Goal: Use online tool/utility: Utilize a website feature to perform a specific function

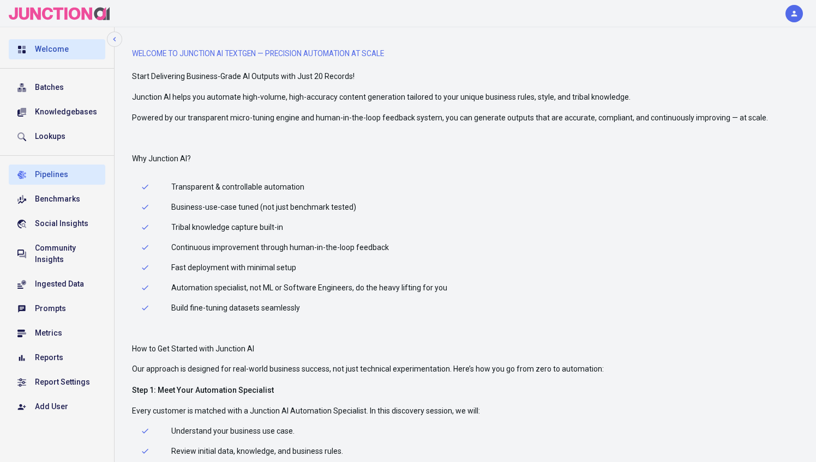
click at [47, 172] on div "Pipelines" at bounding box center [66, 174] width 62 height 11
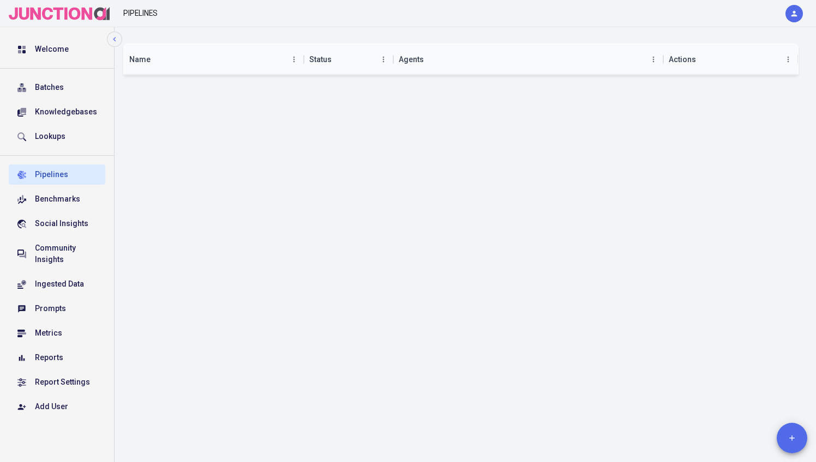
click at [795, 13] on icon "button" at bounding box center [793, 13] width 9 height 9
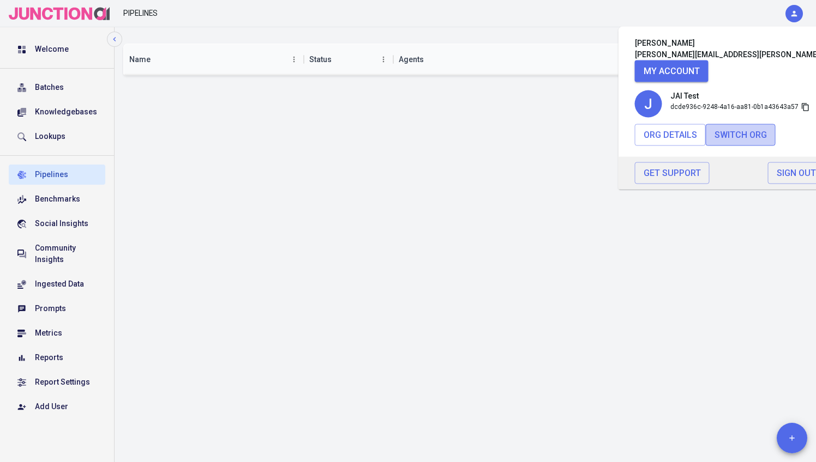
click at [730, 131] on button "Switch Org" at bounding box center [740, 135] width 70 height 22
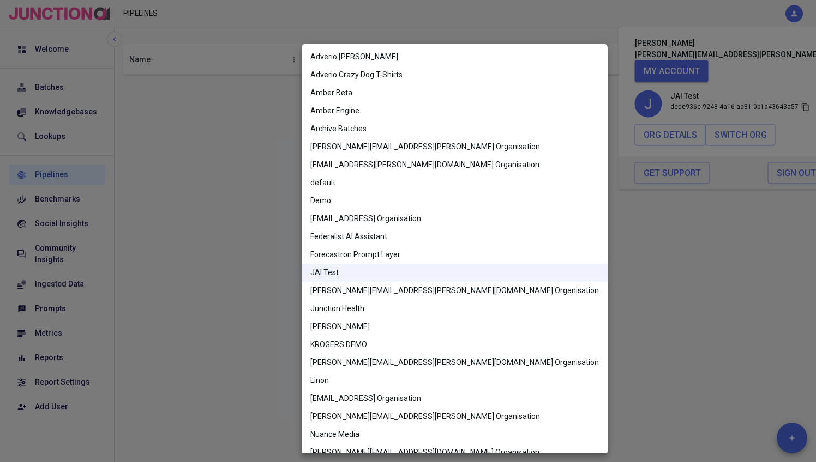
click at [389, 228] on body "Pipelines Bob Axford bob.axford@junction.ai My Account J JAI Test dcde936c-9248…" at bounding box center [408, 231] width 816 height 462
click at [338, 178] on li "default" at bounding box center [454, 183] width 306 height 18
type input "default"
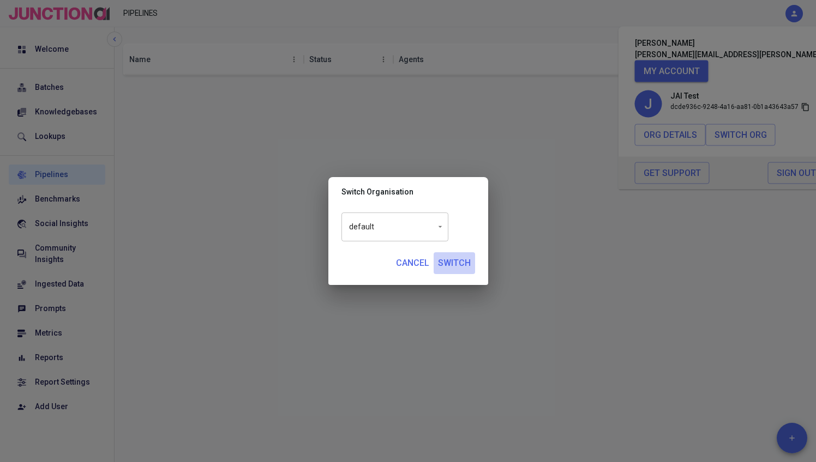
click at [462, 268] on button "Switch" at bounding box center [453, 263] width 41 height 22
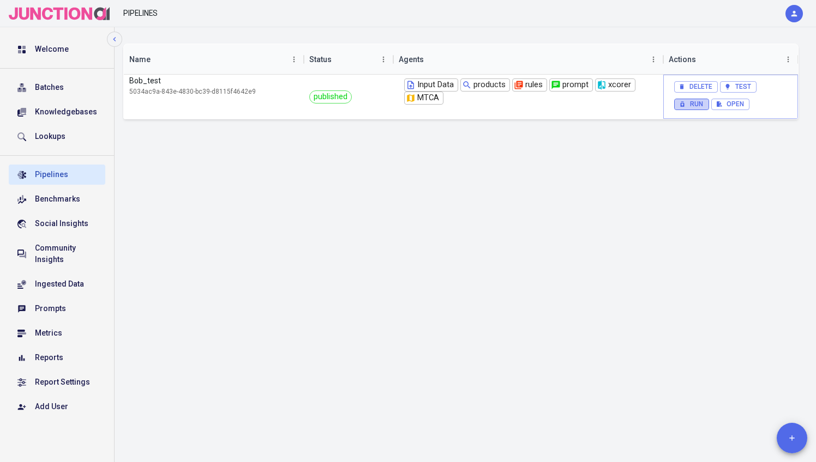
click at [697, 102] on button "Run" at bounding box center [691, 104] width 35 height 11
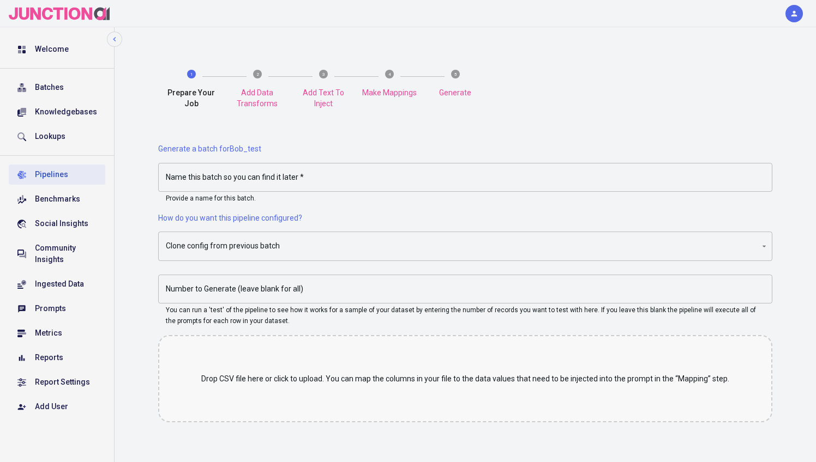
click at [64, 171] on div "Pipelines" at bounding box center [66, 174] width 62 height 11
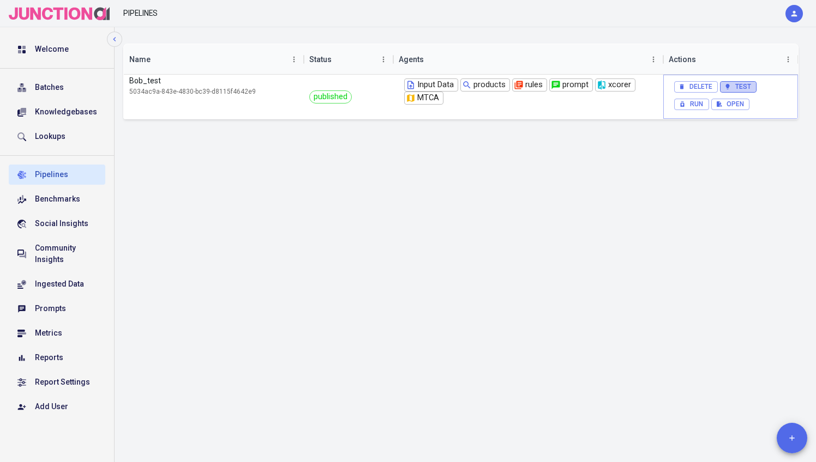
click at [741, 84] on button "Test" at bounding box center [738, 86] width 37 height 11
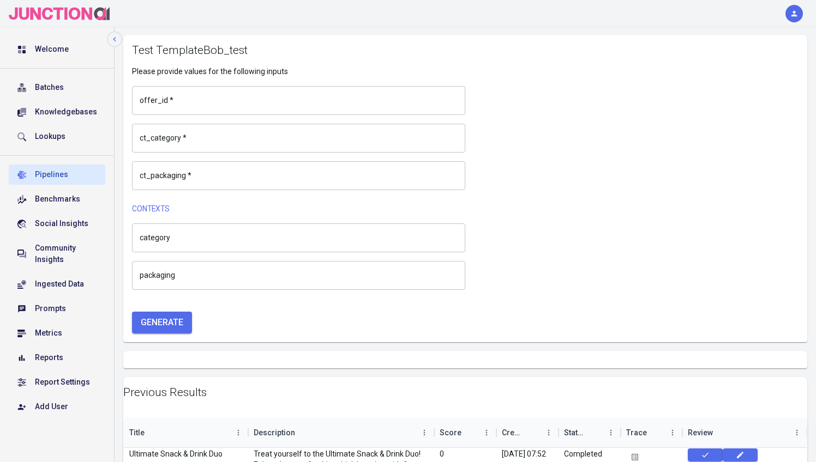
click at [192, 106] on div "x offer_id   *" at bounding box center [298, 100] width 333 height 29
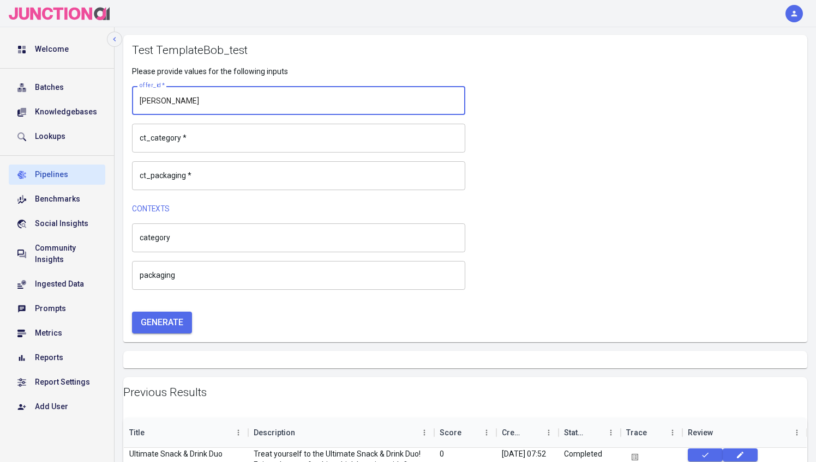
type textarea "[PERSON_NAME]"
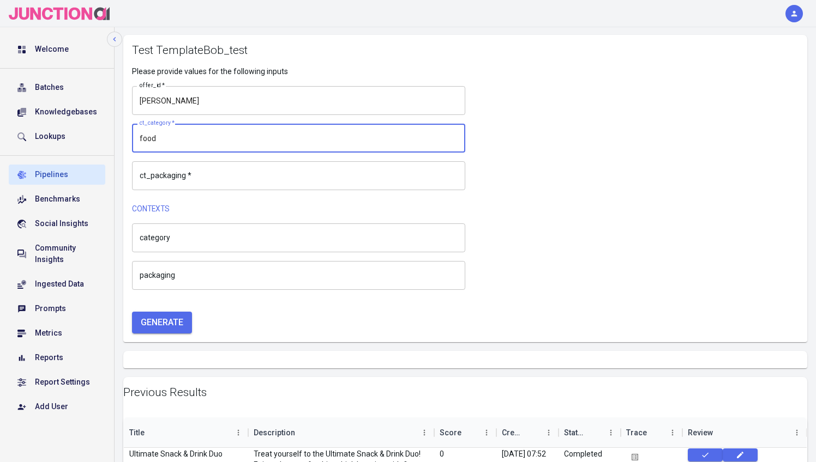
type textarea "food"
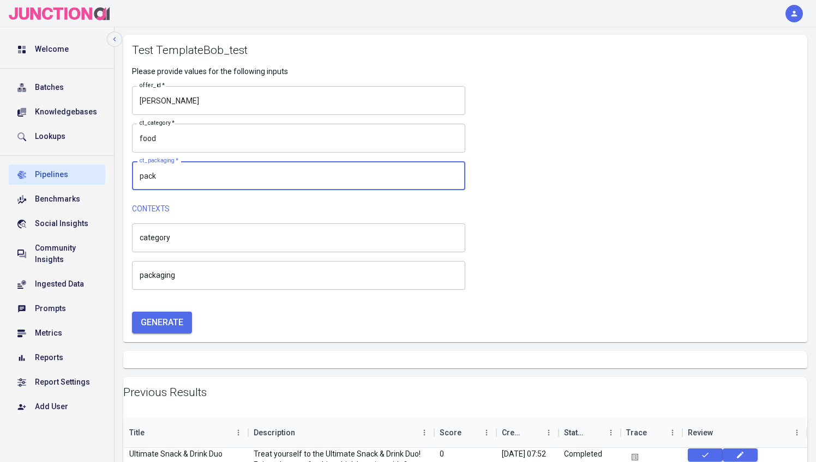
type textarea "pack"
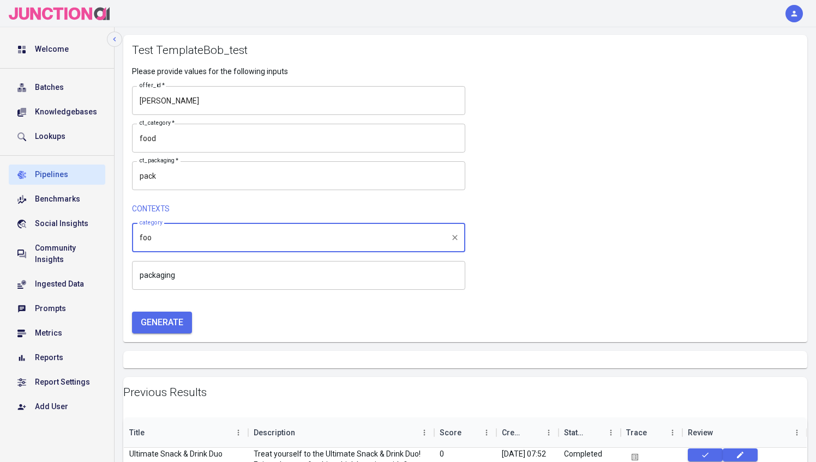
type input "food"
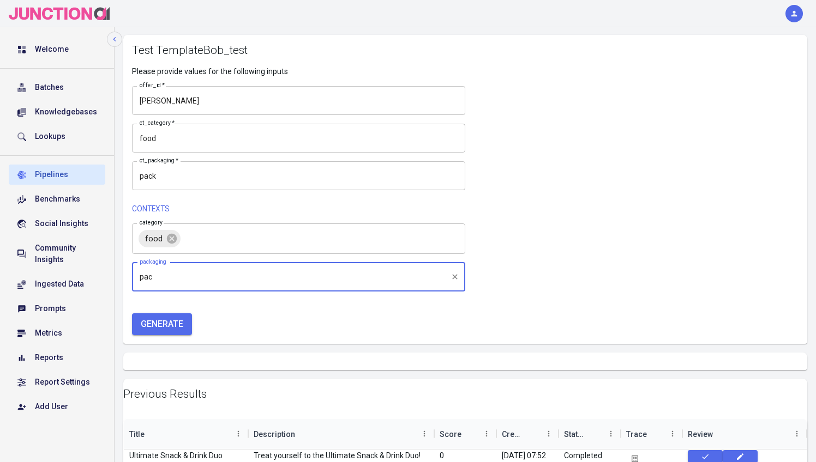
type input "pack"
click at [132, 315] on button "Generate" at bounding box center [162, 326] width 60 height 22
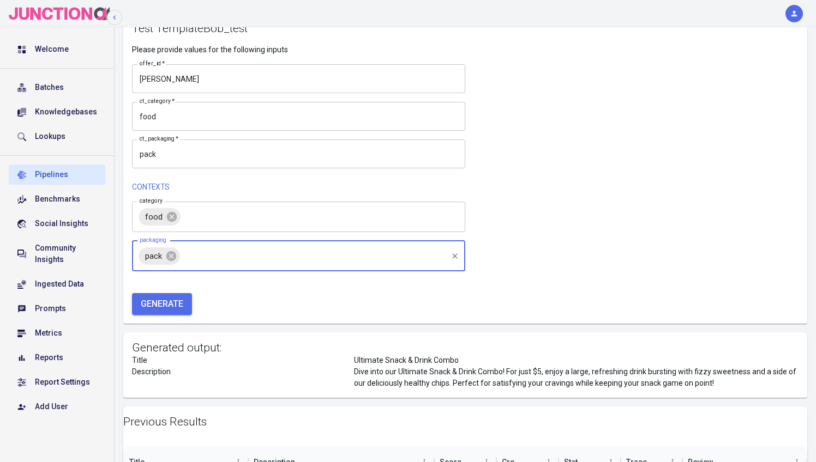
scroll to position [23, 0]
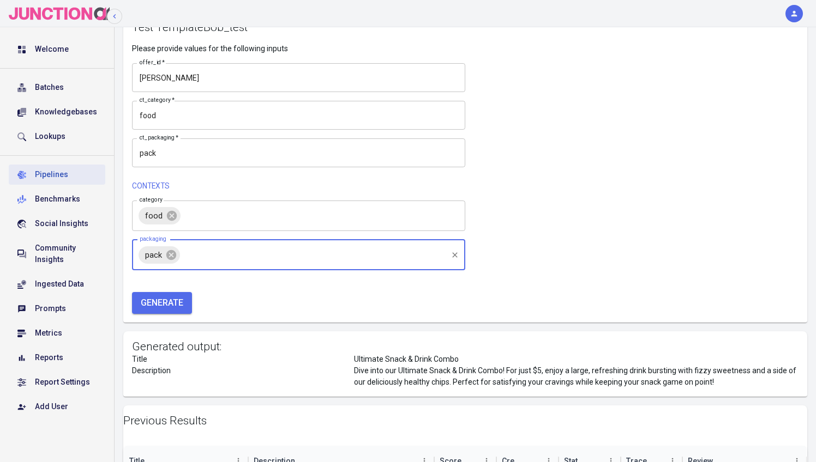
click at [62, 177] on div "Pipelines" at bounding box center [66, 174] width 62 height 11
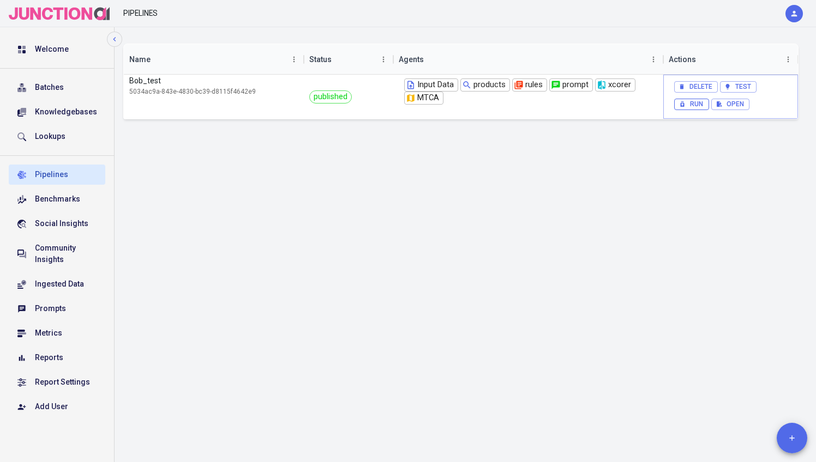
click at [692, 102] on button "Run" at bounding box center [691, 104] width 35 height 11
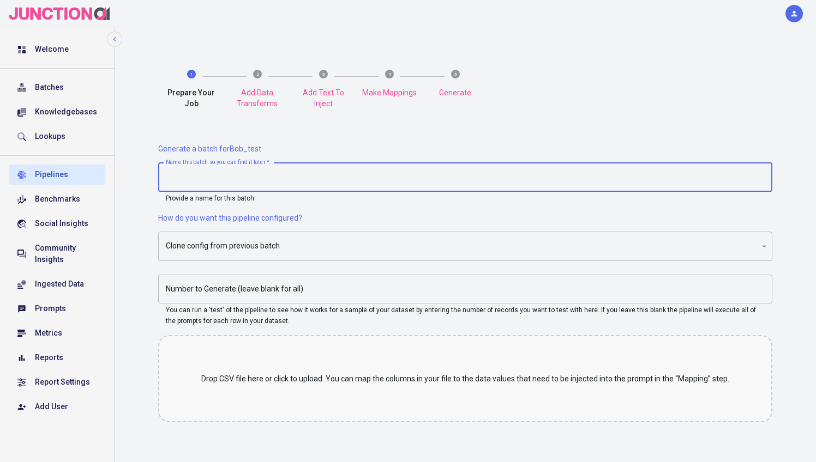
click at [234, 177] on input "Name this batch so you can find it later   *" at bounding box center [465, 177] width 614 height 29
type input "test"
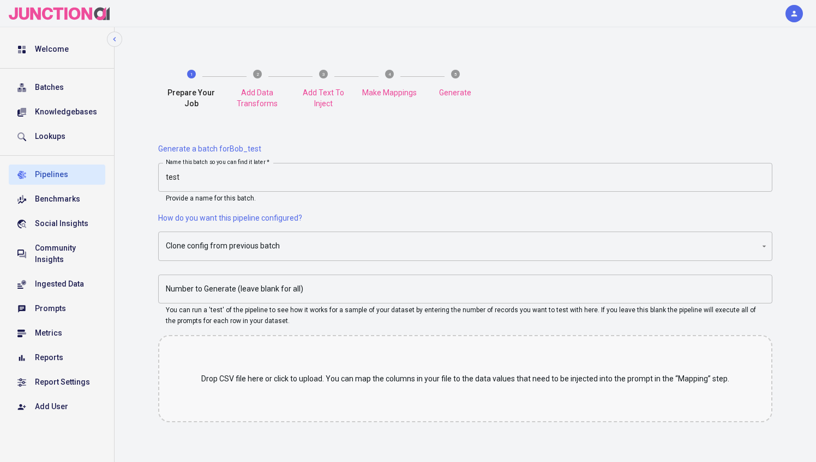
click at [294, 369] on div "Drop CSV file here or click to upload. You can map the columns in your file to …" at bounding box center [465, 378] width 614 height 87
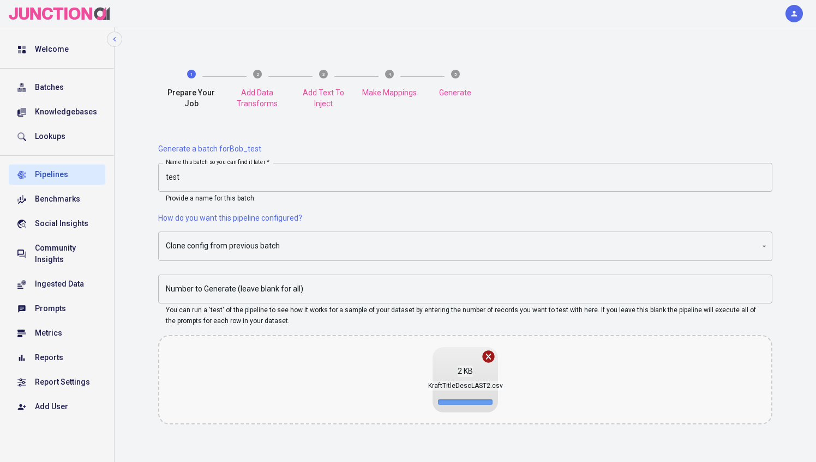
click at [309, 255] on body "Welcome Batches Knowledgebases Lookups Pipelines Benchmarks Social Insights Com…" at bounding box center [408, 271] width 816 height 542
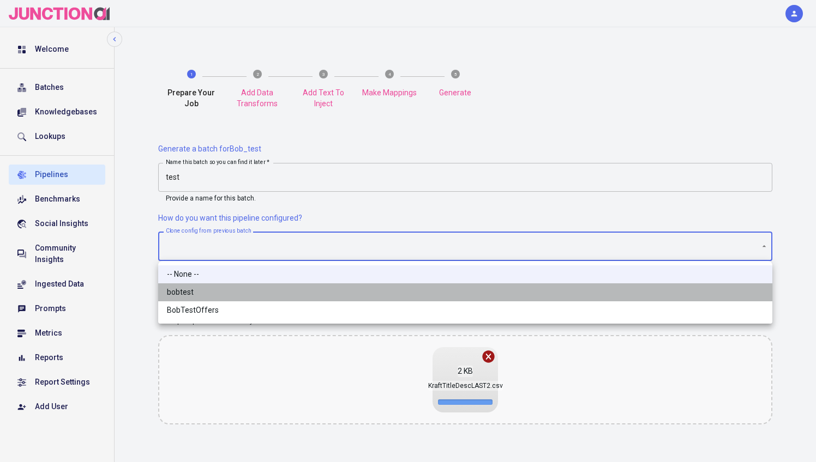
click at [203, 293] on li "bobtest" at bounding box center [465, 292] width 614 height 18
type input "9bdb4b3b-ac2c-4610-a2c9-38b7dbf70c98"
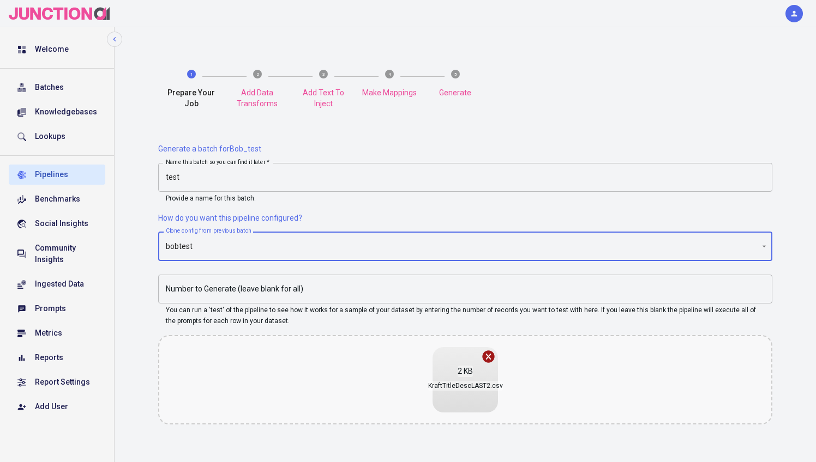
click at [395, 377] on div "2 KB KraftTitleDescLAST2.csv" at bounding box center [465, 379] width 614 height 89
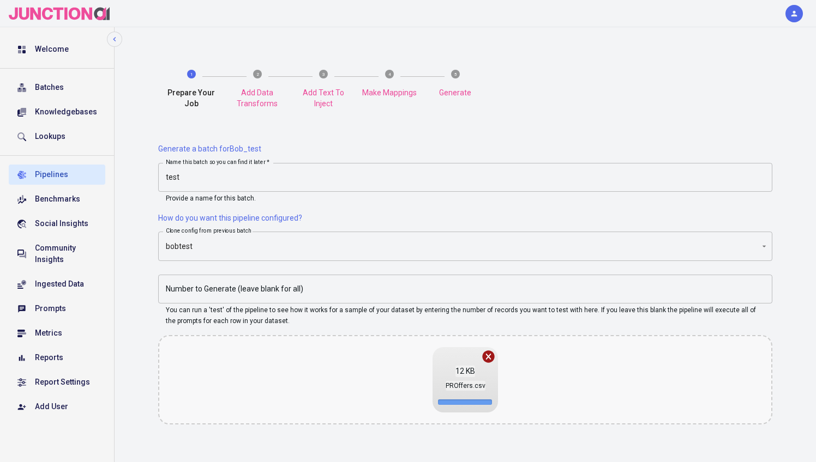
scroll to position [80, 0]
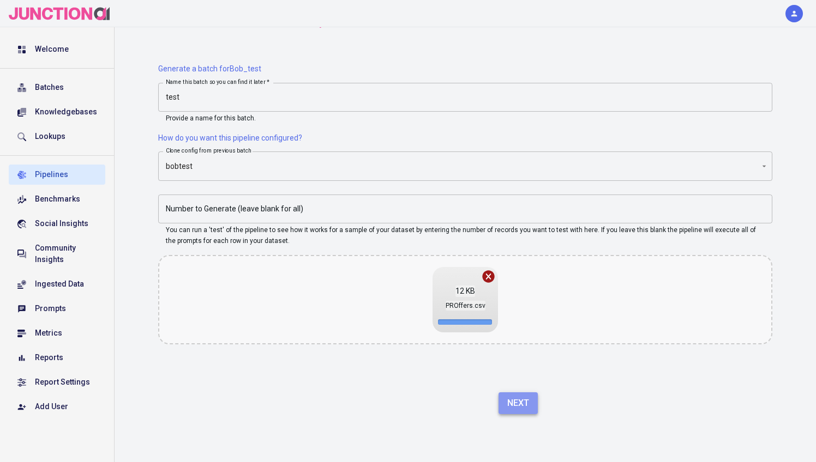
click at [523, 395] on button "Next" at bounding box center [517, 404] width 39 height 22
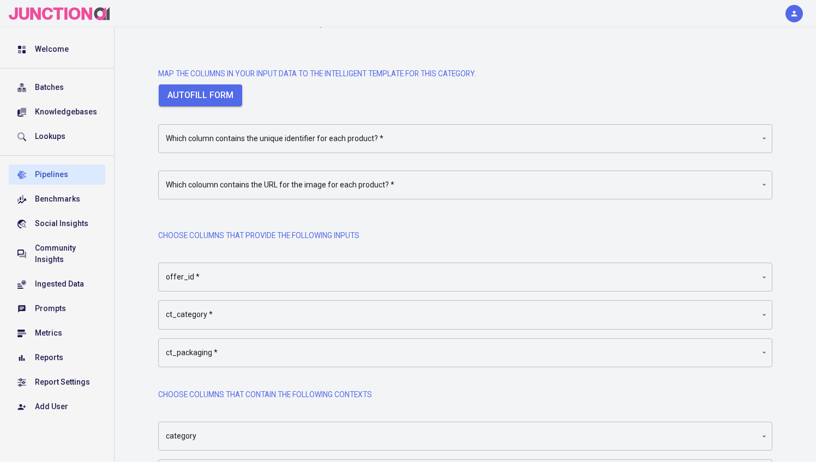
click at [213, 106] on form "Autofill form Which column contains the unique identifier for each product?   *…" at bounding box center [465, 291] width 614 height 414
click at [213, 98] on button "Autofill form" at bounding box center [200, 95] width 83 height 22
type input "Image URL"
click at [258, 136] on body "Welcome Batches Knowledgebases Lookups Pipelines Benchmarks Social Insights Com…" at bounding box center [408, 250] width 816 height 660
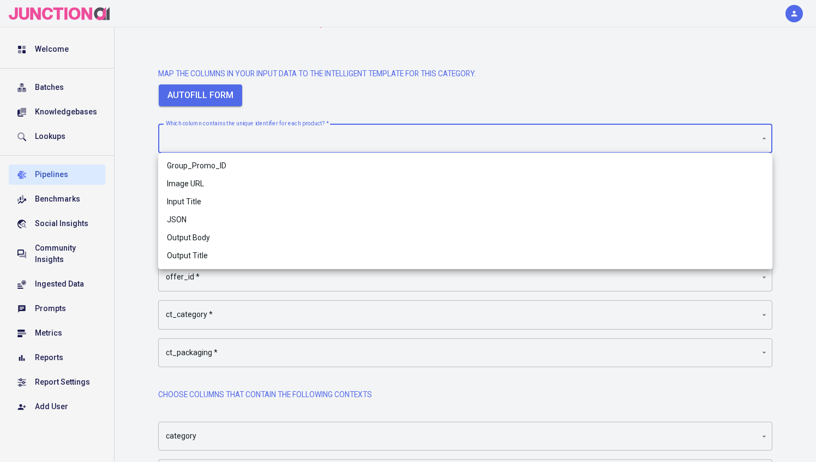
click at [213, 161] on li "Group_Promo_ID" at bounding box center [465, 166] width 614 height 18
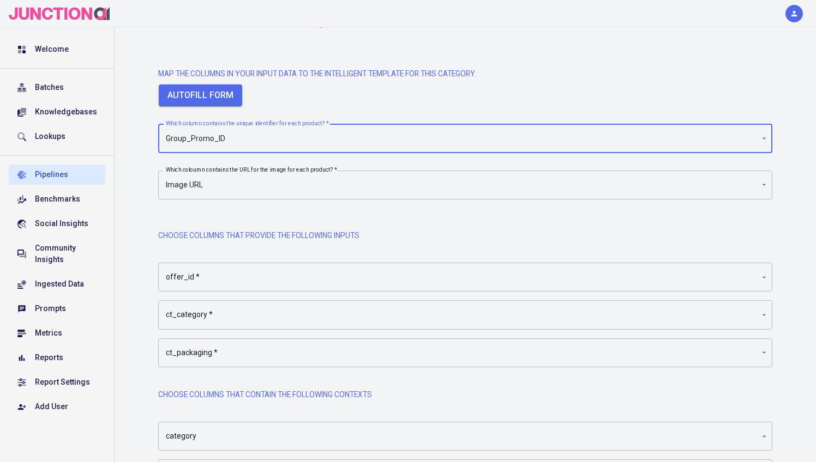
type input "Group_Promo_ID"
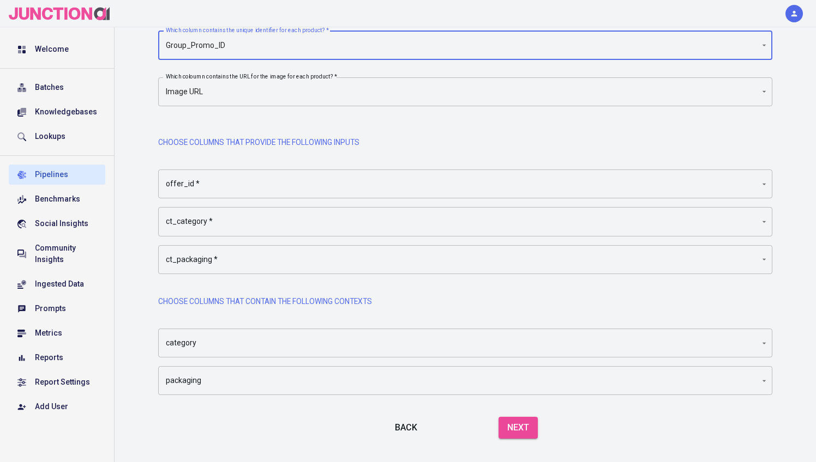
scroll to position [174, 0]
click at [197, 182] on body "Welcome Batches Knowledgebases Lookups Pipelines Benchmarks Social Insights Com…" at bounding box center [408, 156] width 816 height 660
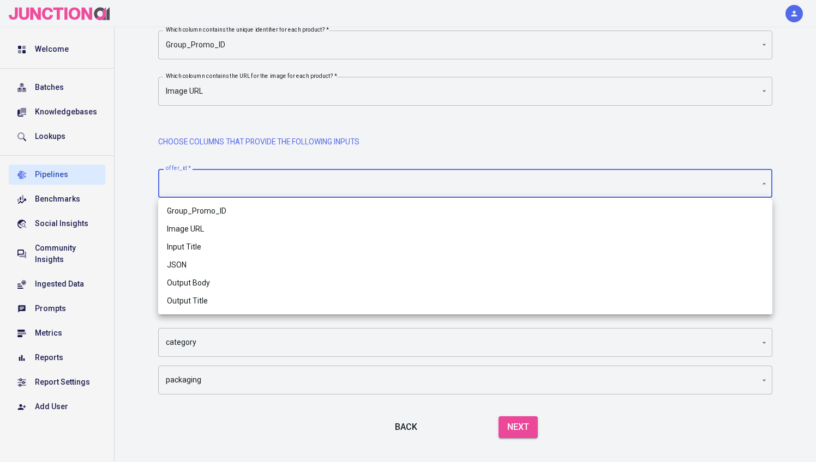
click at [201, 209] on span "Group_Promo_ID" at bounding box center [465, 211] width 596 height 11
type input "Group_Promo_ID"
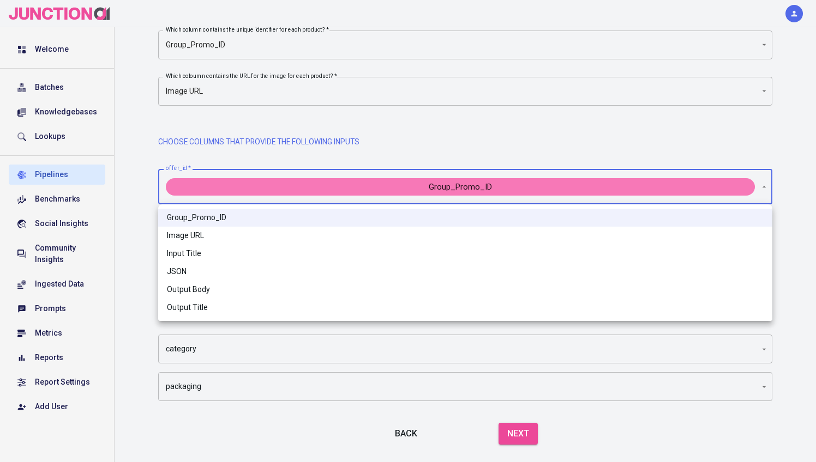
click at [132, 222] on div at bounding box center [408, 231] width 816 height 462
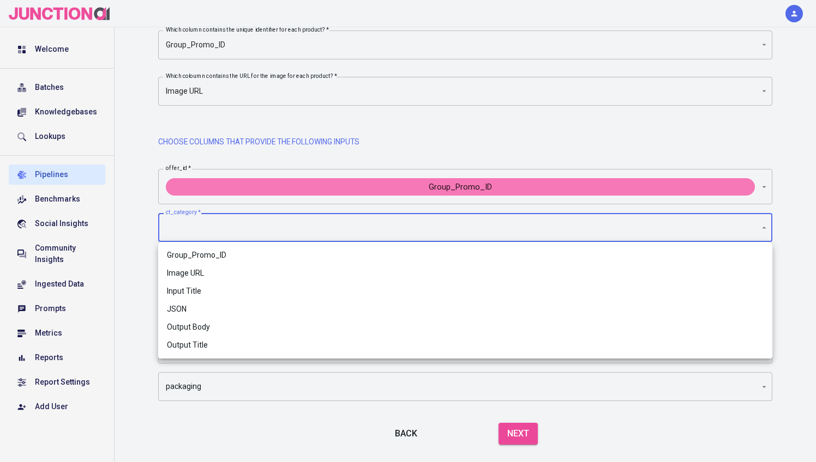
click at [205, 226] on body "Welcome Batches Knowledgebases Lookups Pipelines Benchmarks Social Insights Com…" at bounding box center [408, 159] width 816 height 667
click at [142, 236] on div at bounding box center [408, 231] width 816 height 462
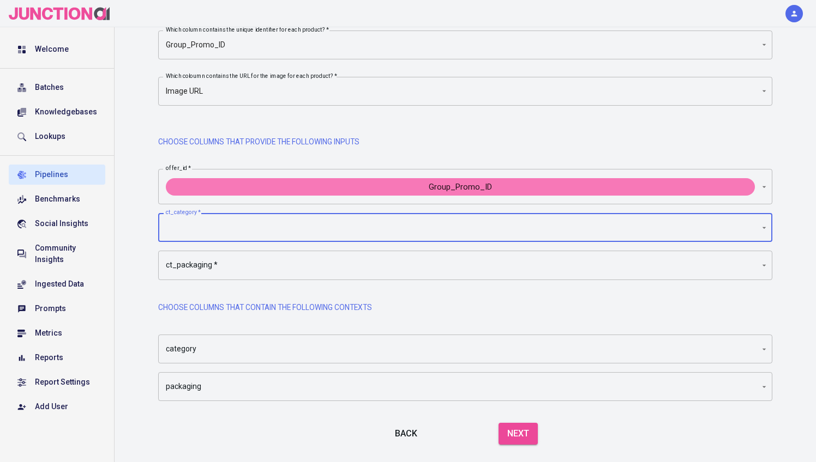
click at [405, 426] on button "Back" at bounding box center [405, 434] width 35 height 31
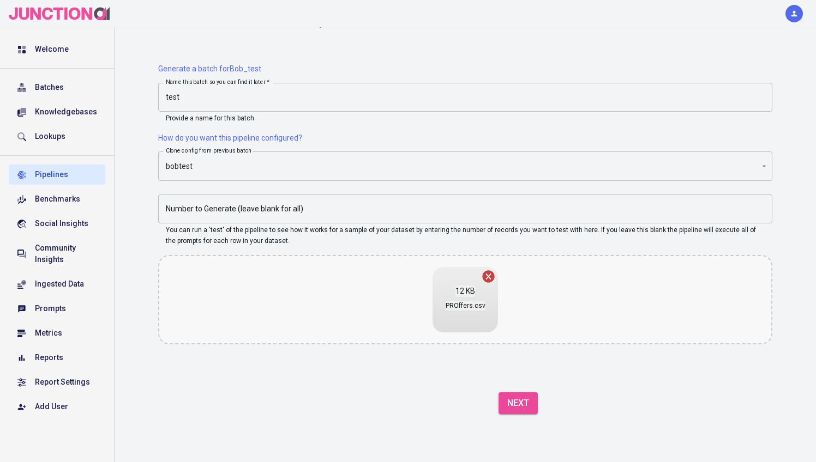
click at [488, 279] on icon at bounding box center [488, 277] width 12 height 12
click at [389, 282] on div "12 KB PROffers.csv" at bounding box center [465, 299] width 614 height 89
click at [516, 400] on button "Next" at bounding box center [517, 404] width 39 height 22
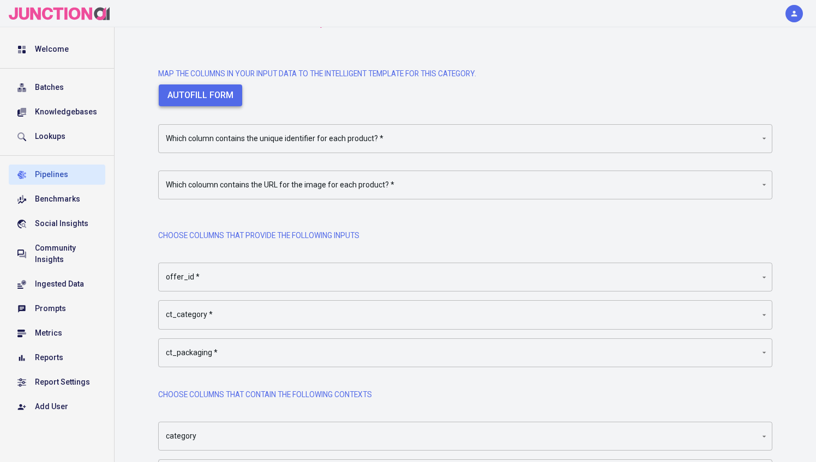
click at [215, 101] on button "Autofill form" at bounding box center [200, 95] width 83 height 22
click at [220, 131] on body "Welcome Batches Knowledgebases Lookups Pipelines Benchmarks Social Insights Com…" at bounding box center [408, 250] width 816 height 660
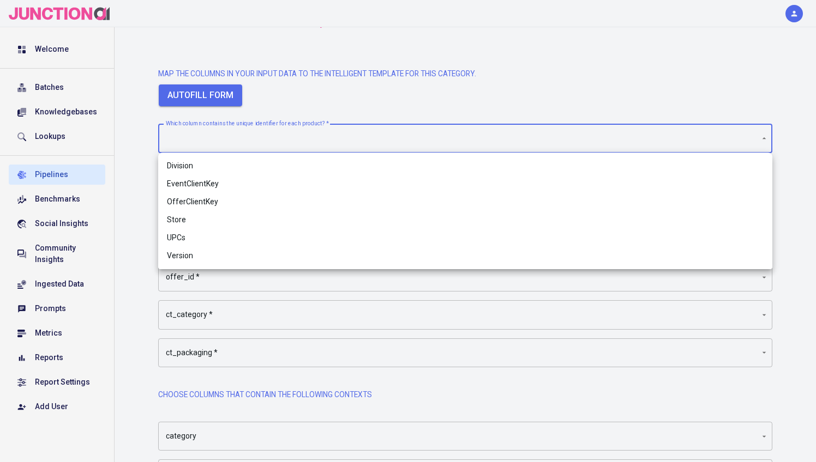
click at [206, 200] on li "OfferClientKey" at bounding box center [465, 202] width 614 height 18
type input "OfferClientKey"
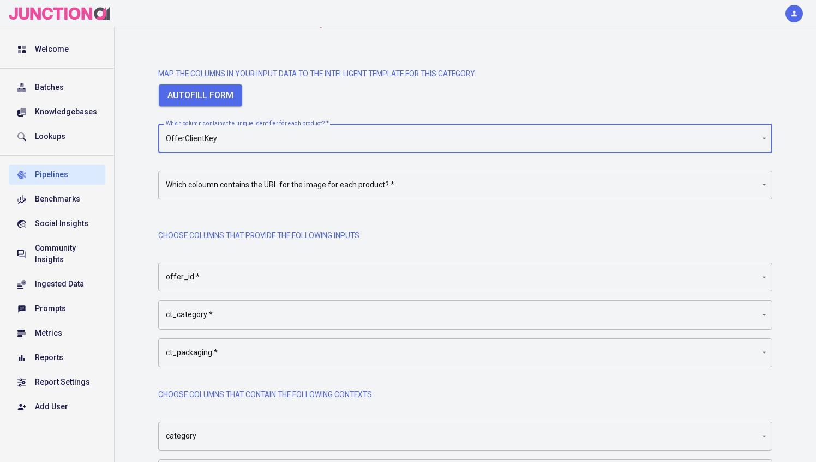
click at [217, 184] on body "Welcome Batches Knowledgebases Lookups Pipelines Benchmarks Social Insights Com…" at bounding box center [408, 250] width 816 height 660
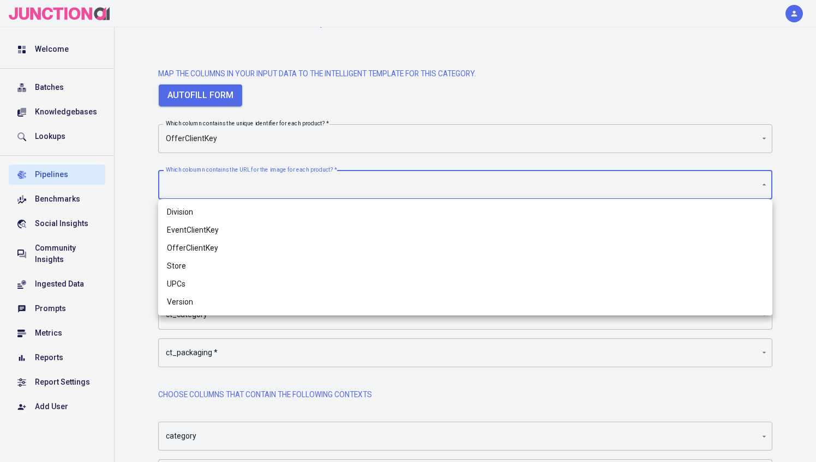
click at [192, 245] on li "OfferClientKey" at bounding box center [465, 248] width 614 height 18
type input "OfferClientKey"
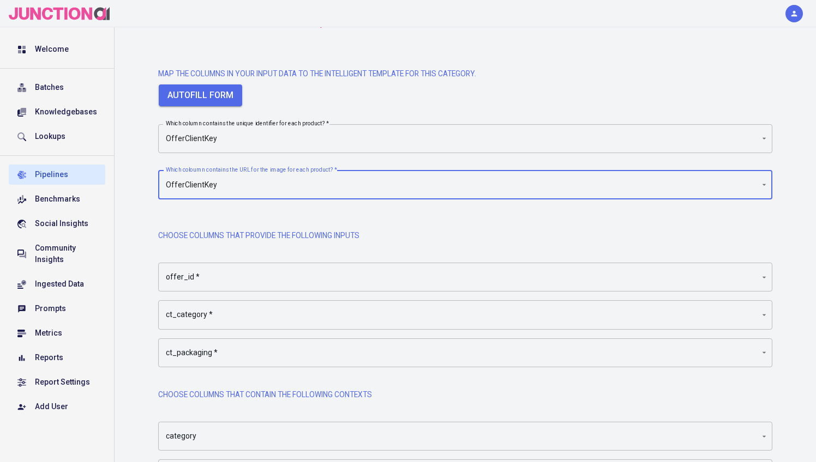
click at [206, 273] on body "Welcome Batches Knowledgebases Lookups Pipelines Benchmarks Social Insights Com…" at bounding box center [408, 250] width 816 height 660
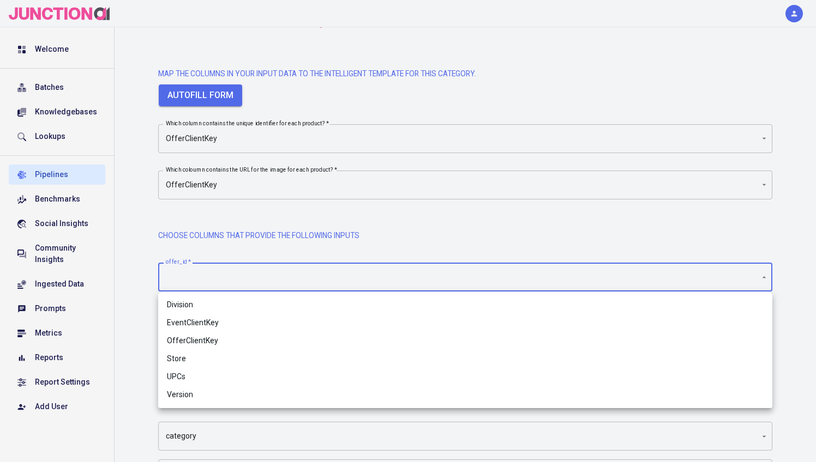
click at [194, 341] on span "OfferClientKey" at bounding box center [465, 340] width 596 height 11
type input "OfferClientKey"
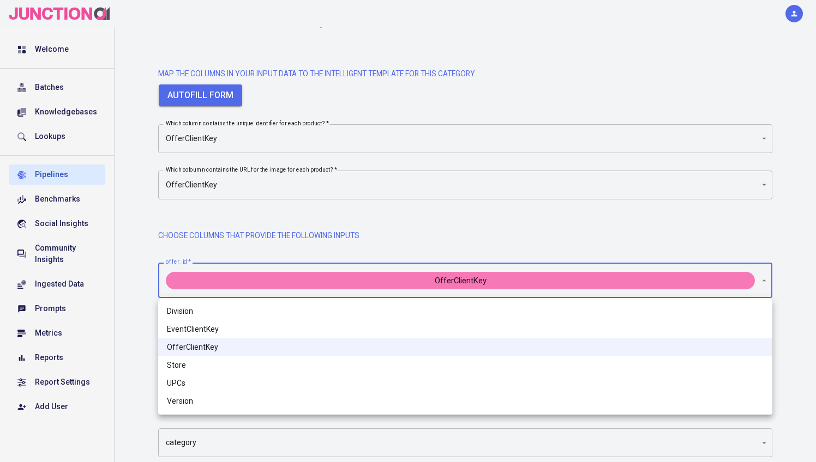
click at [144, 274] on div at bounding box center [408, 231] width 816 height 462
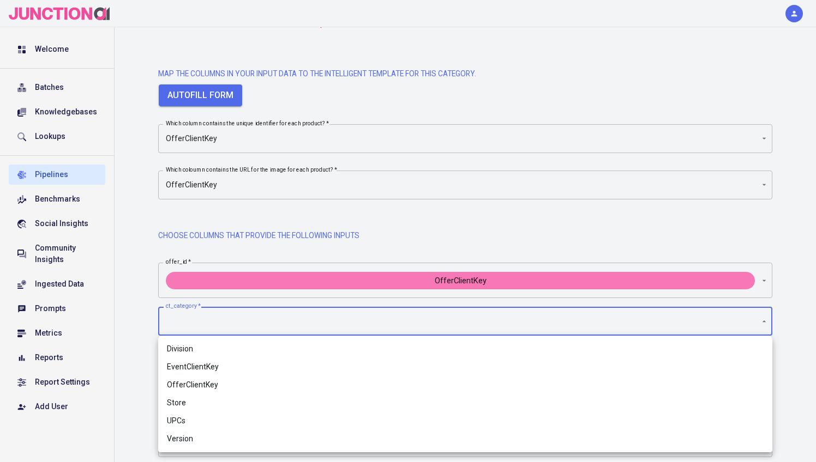
click at [189, 319] on body "Welcome Batches Knowledgebases Lookups Pipelines Benchmarks Social Insights Com…" at bounding box center [408, 253] width 816 height 667
click at [190, 351] on span "Division" at bounding box center [465, 348] width 596 height 11
type input "Division"
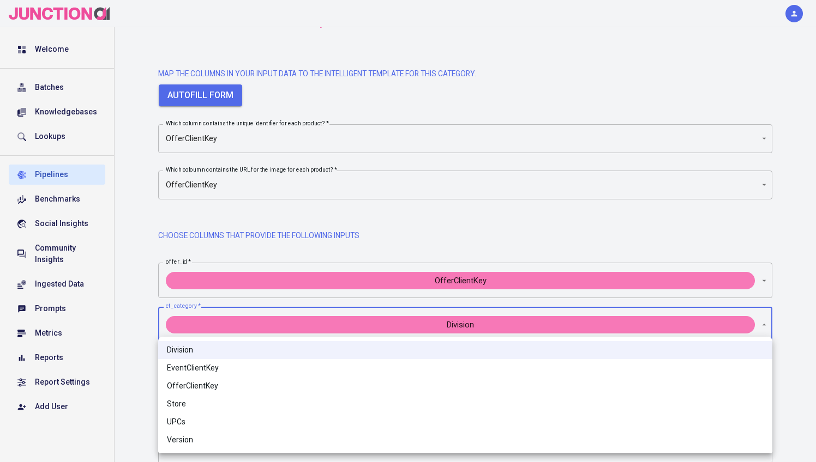
click at [142, 313] on div at bounding box center [408, 231] width 816 height 462
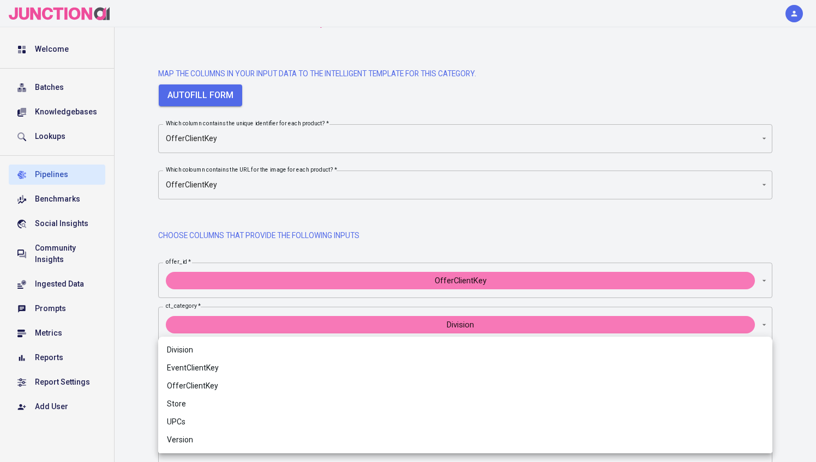
click at [214, 361] on body "Welcome Batches Knowledgebases Lookups Pipelines Benchmarks Social Insights Com…" at bounding box center [408, 256] width 816 height 673
click at [198, 350] on span "Division" at bounding box center [465, 350] width 596 height 11
type input "Division"
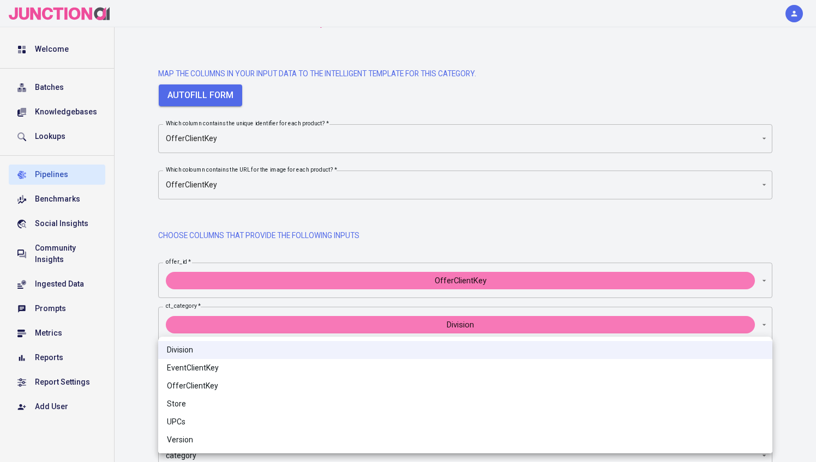
click at [152, 331] on div at bounding box center [408, 231] width 816 height 462
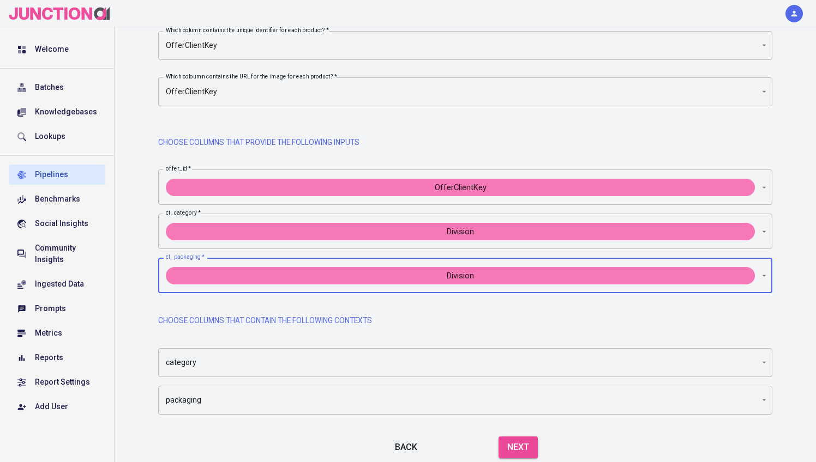
scroll to position [218, 0]
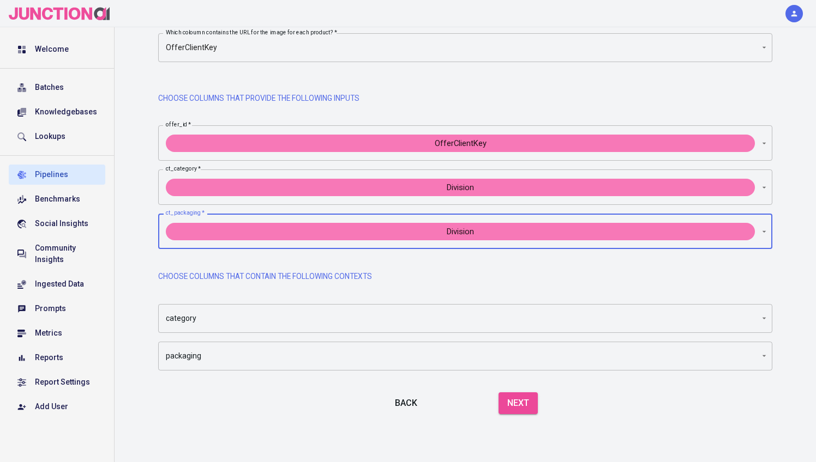
click at [195, 311] on body "Welcome Batches Knowledgebases Lookups Pipelines Benchmarks Social Insights Com…" at bounding box center [408, 122] width 816 height 680
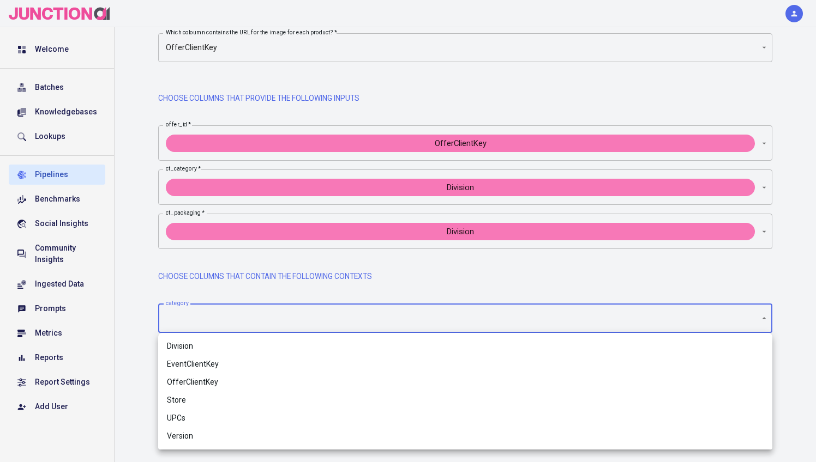
click at [194, 348] on span "Division" at bounding box center [465, 346] width 596 height 11
type input "Division"
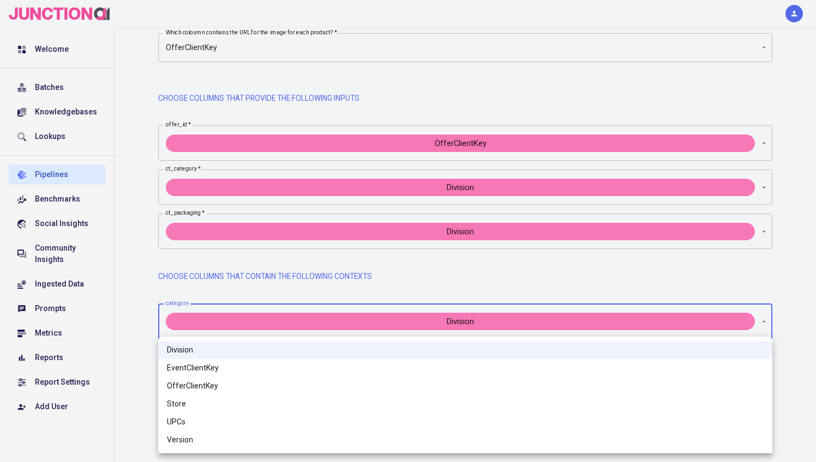
click at [134, 250] on div at bounding box center [408, 231] width 816 height 462
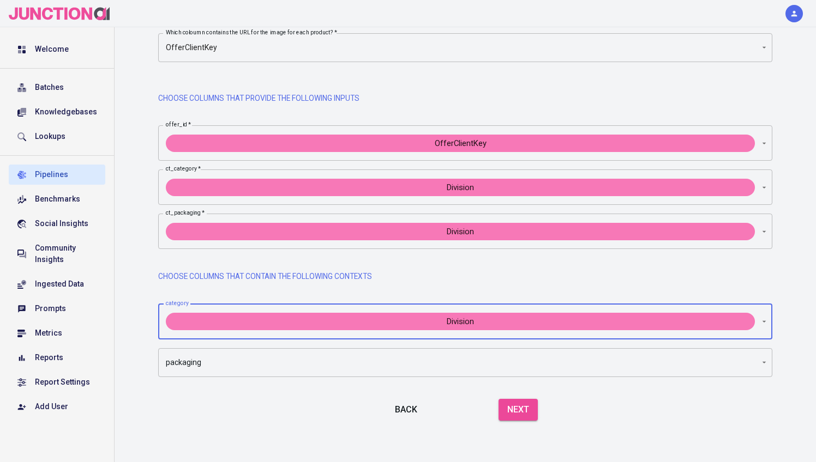
click at [210, 355] on body "Welcome Batches Knowledgebases Lookups Pipelines Benchmarks Social Insights Com…" at bounding box center [408, 125] width 816 height 686
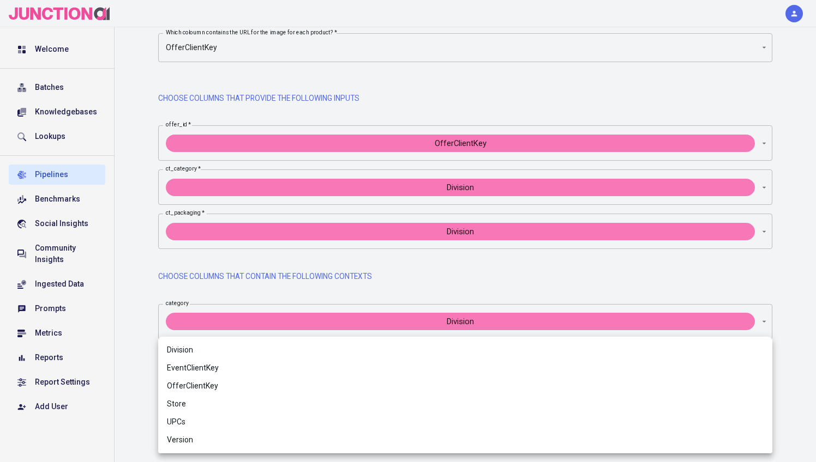
click at [206, 352] on span "Division" at bounding box center [465, 350] width 596 height 11
type input "Division"
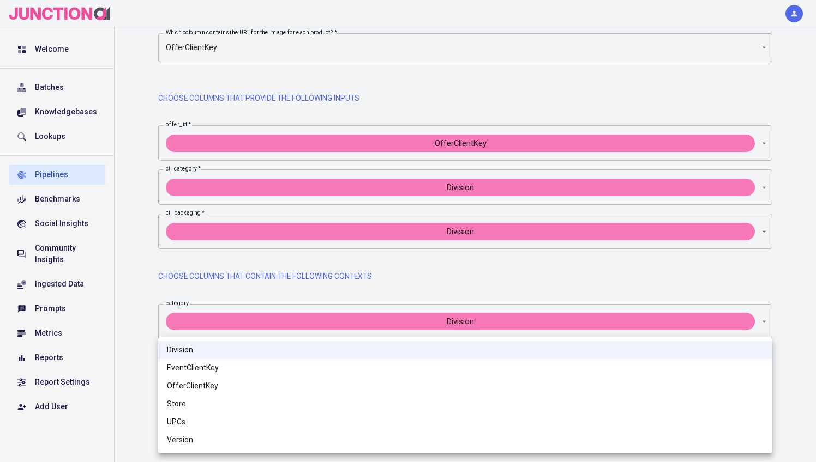
click at [136, 271] on div at bounding box center [408, 231] width 816 height 462
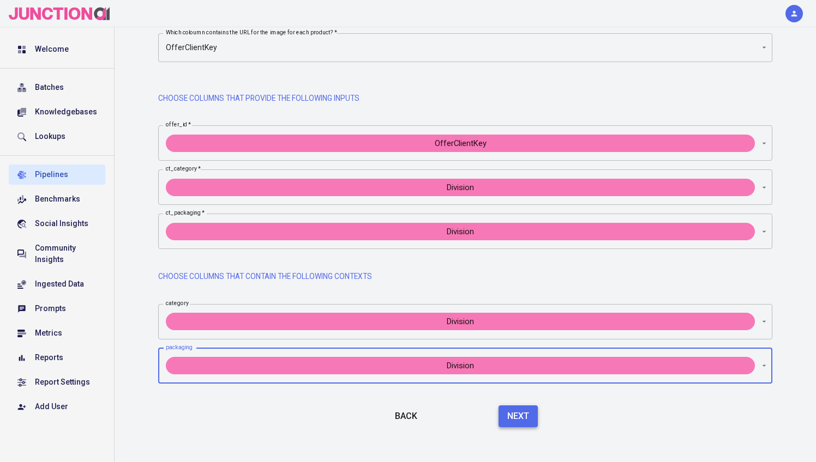
click at [509, 414] on button "Next" at bounding box center [517, 417] width 39 height 22
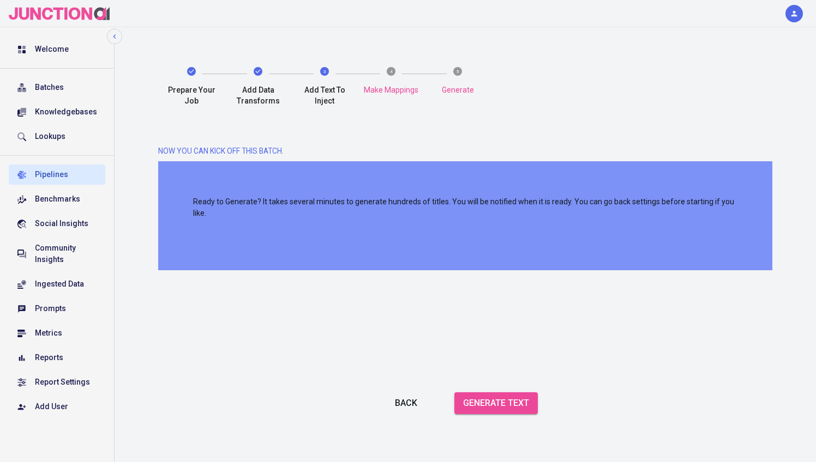
scroll to position [2, 0]
click at [505, 400] on button "Generate Text" at bounding box center [495, 404] width 83 height 22
